Goal: Navigation & Orientation: Go to known website

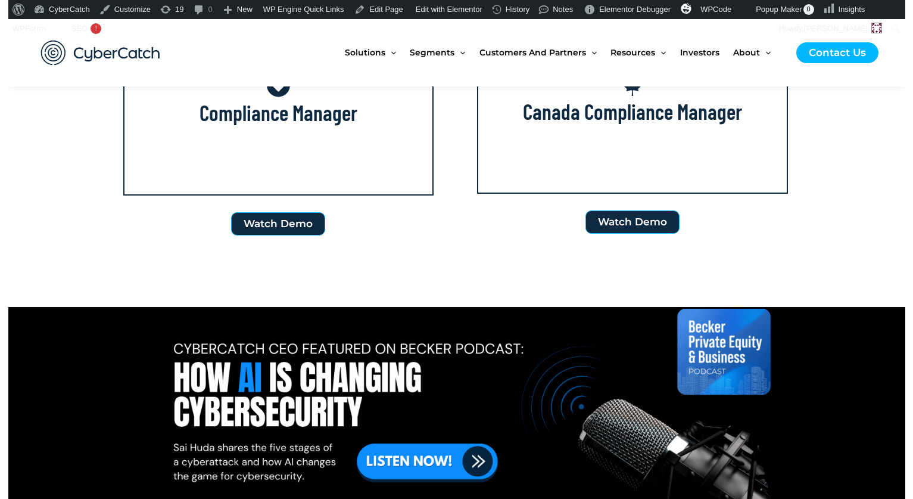
scroll to position [2121, 0]
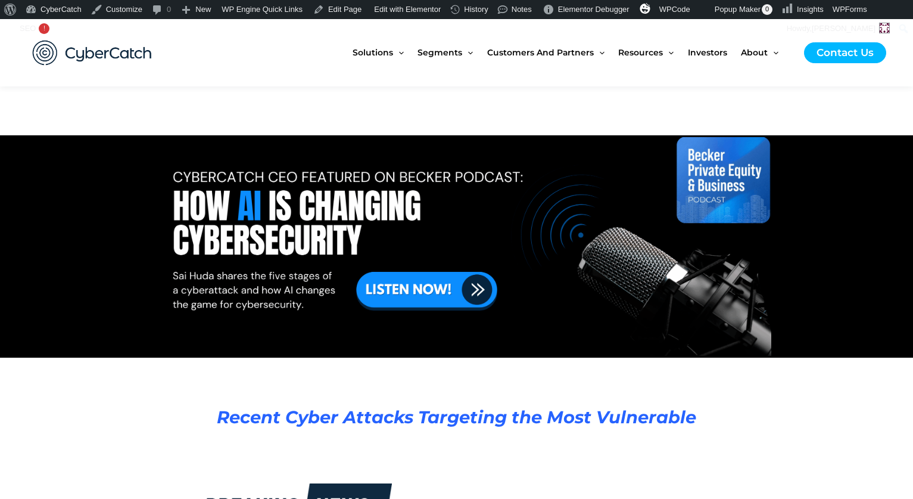
scroll to position [2157, 0]
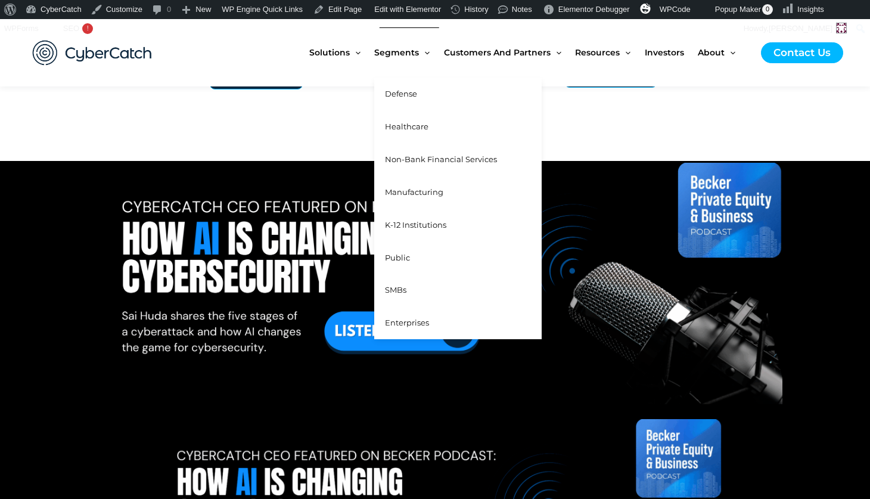
scroll to position [2170, 0]
